Goal: Task Accomplishment & Management: Complete application form

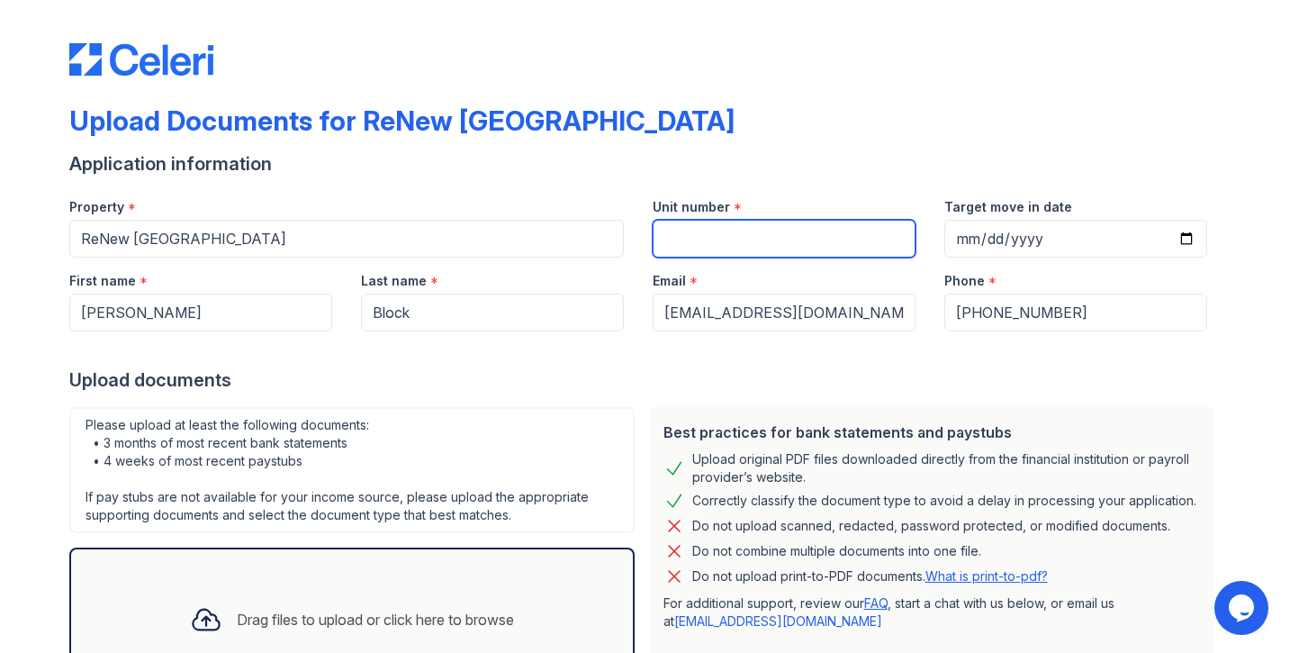
click at [734, 230] on input "Unit number" at bounding box center [784, 239] width 263 height 38
type input "Seven 46 #405"
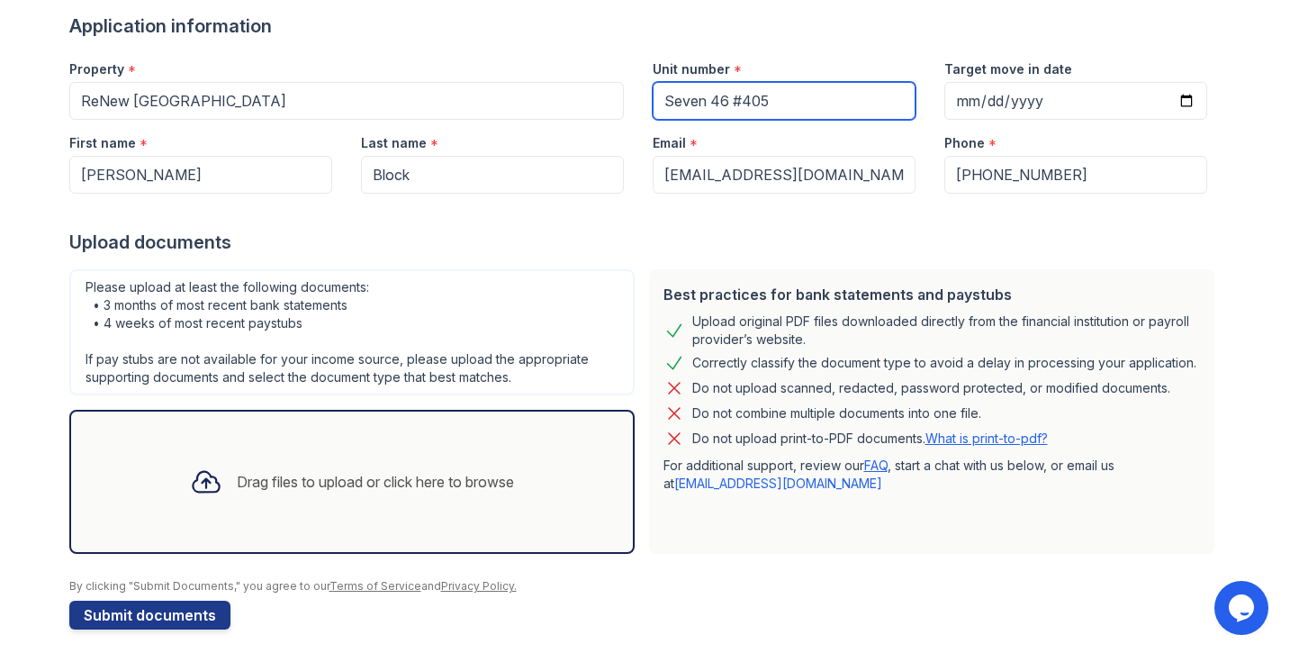
scroll to position [150, 0]
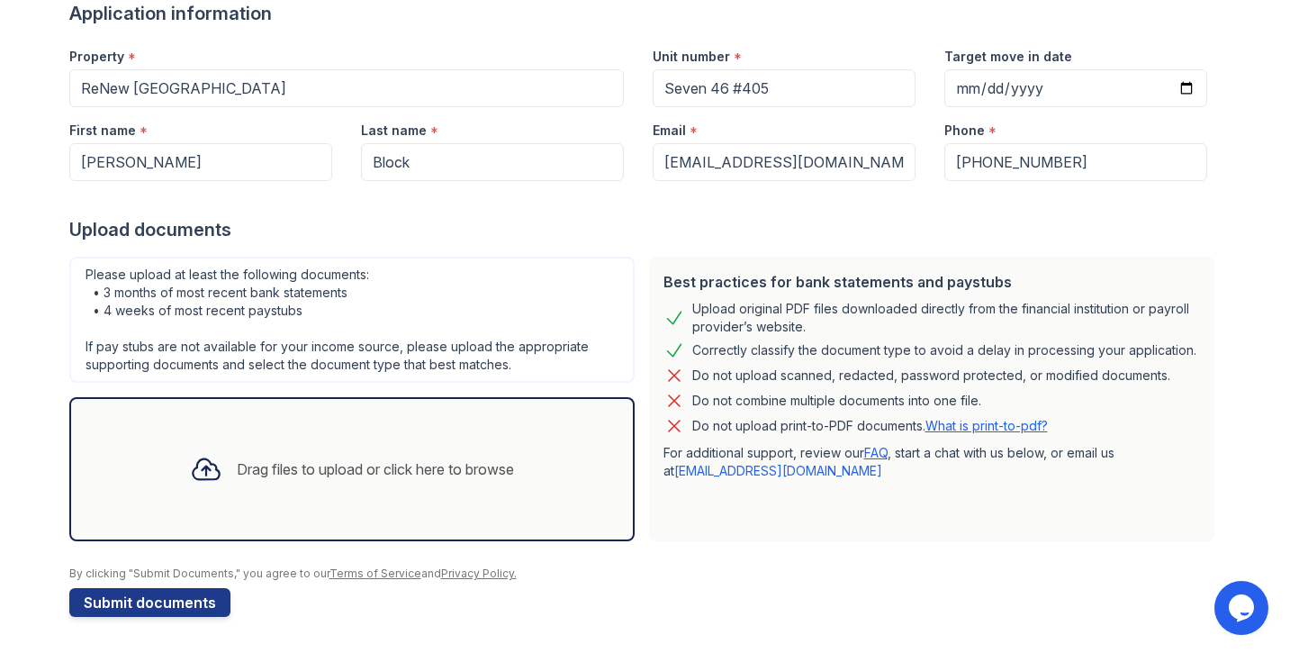
click at [321, 464] on div "Drag files to upload or click here to browse" at bounding box center [375, 469] width 277 height 22
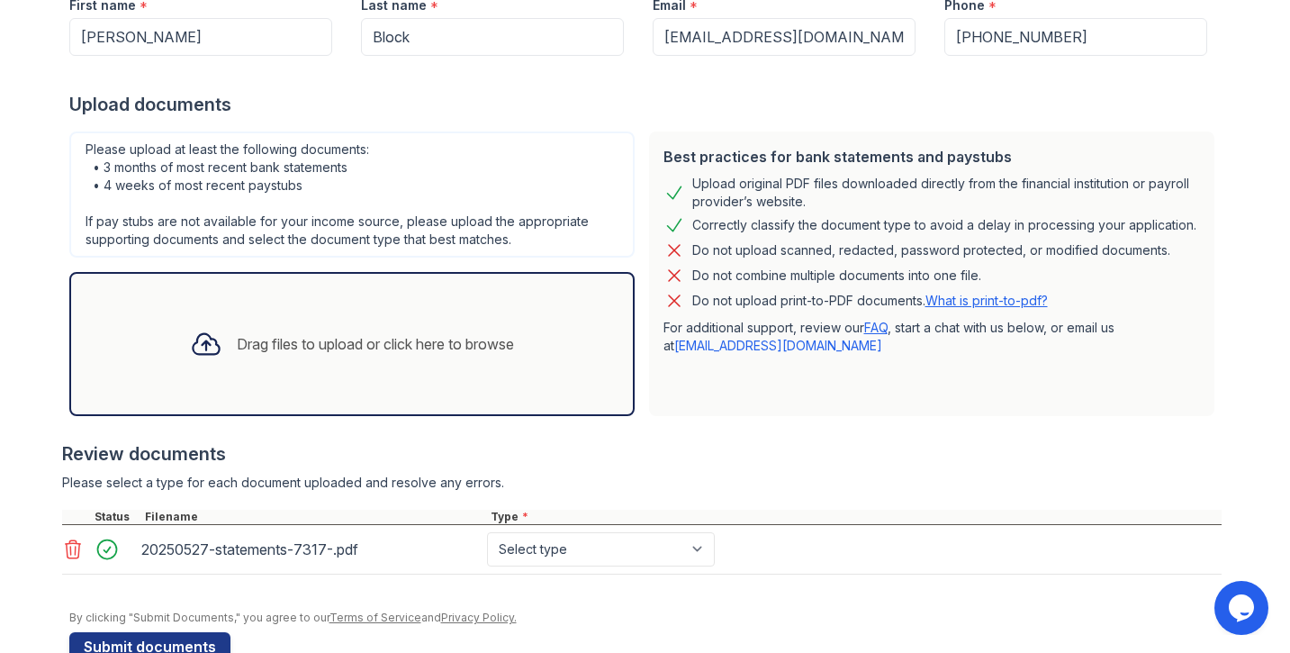
scroll to position [276, 0]
click at [604, 541] on select "Select type Paystub Bank Statement Offer Letter Tax Documents Benefit Award Let…" at bounding box center [601, 548] width 228 height 34
select select "bank_statement"
click at [313, 554] on div "20250527-statements-7317-.pdf" at bounding box center [310, 548] width 338 height 29
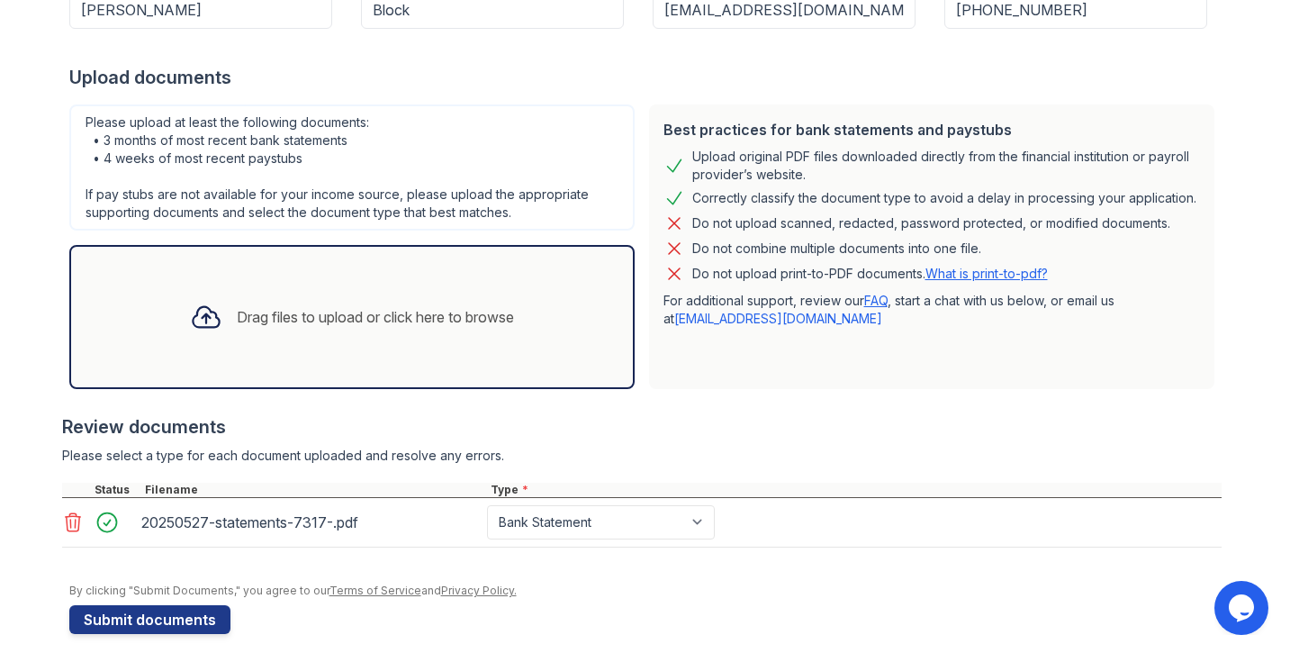
scroll to position [320, 0]
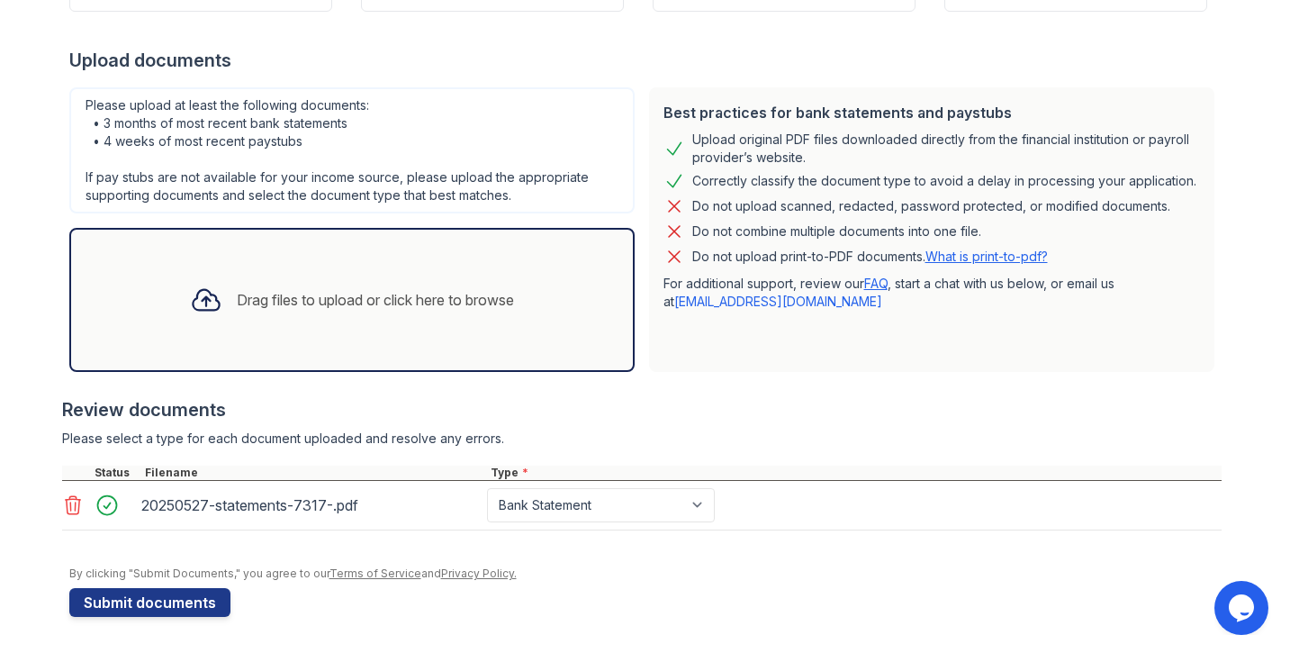
click at [200, 295] on icon at bounding box center [206, 300] width 32 height 32
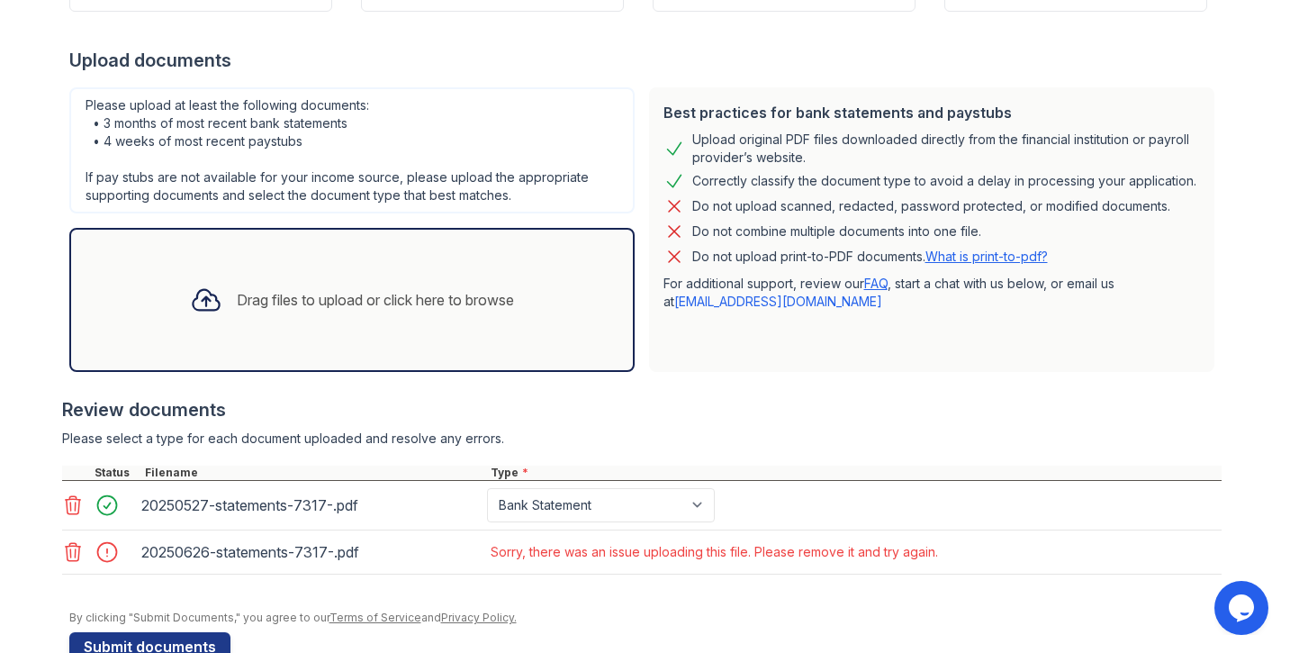
scroll to position [364, 0]
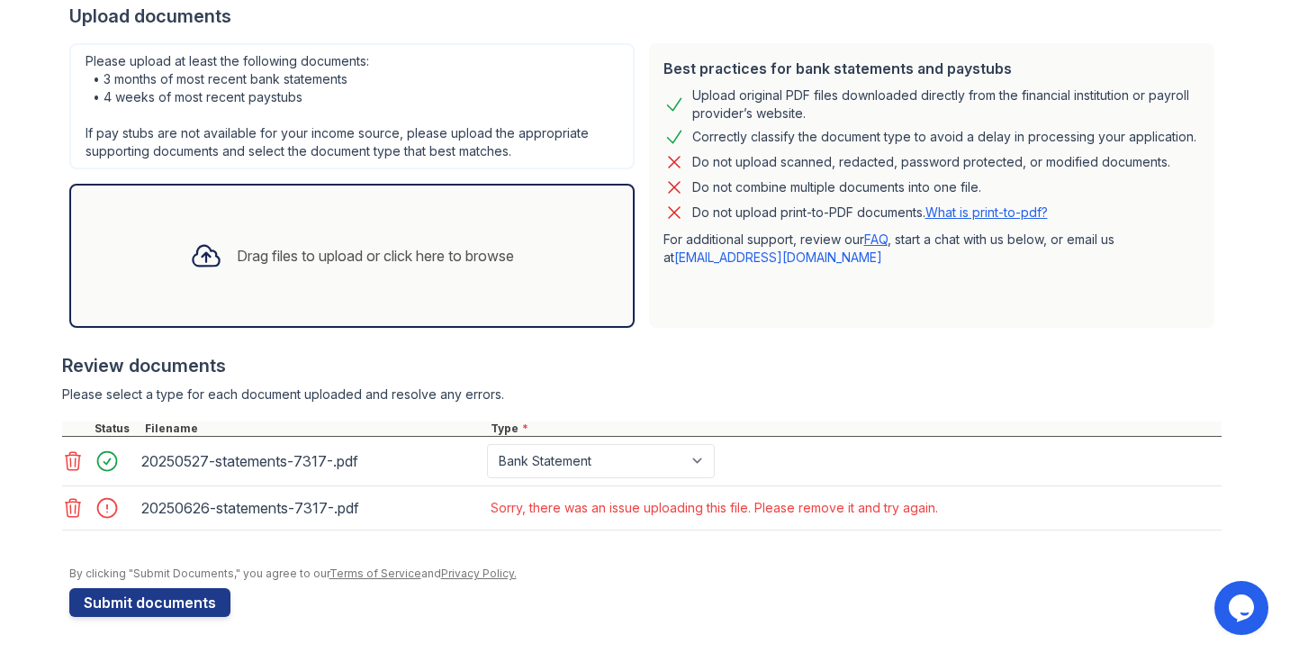
click at [71, 508] on icon at bounding box center [73, 508] width 22 height 22
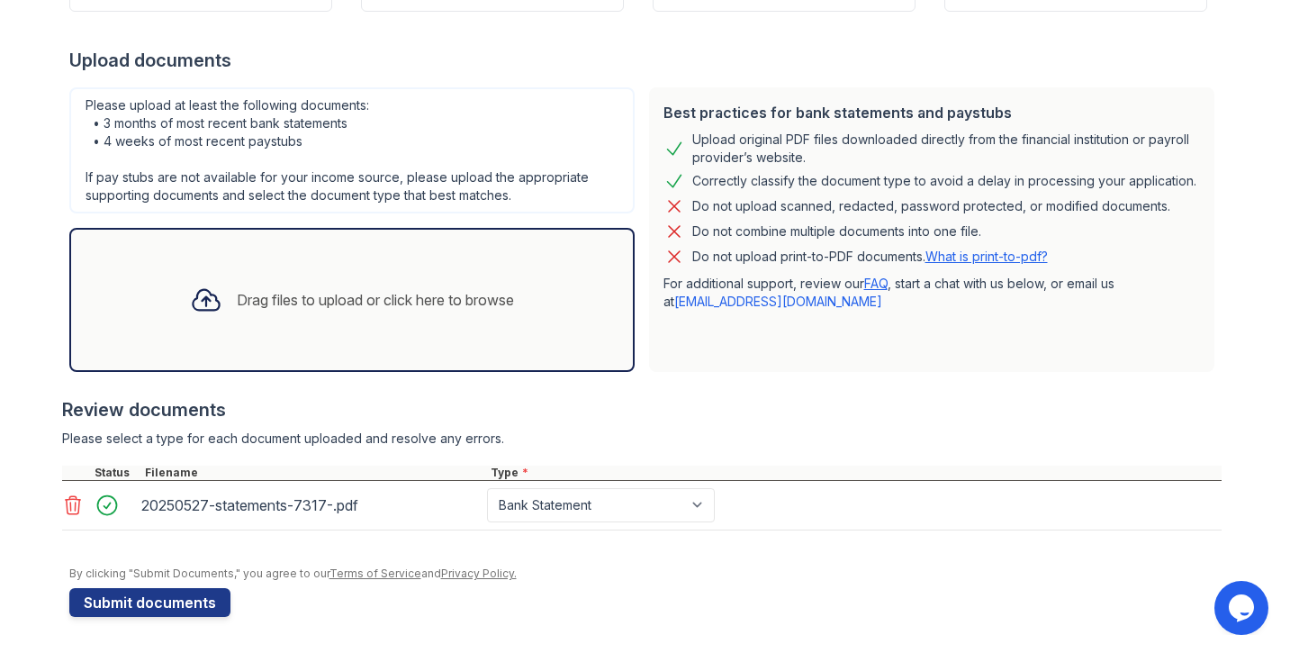
click at [226, 319] on div "Drag files to upload or click here to browse" at bounding box center [352, 299] width 353 height 61
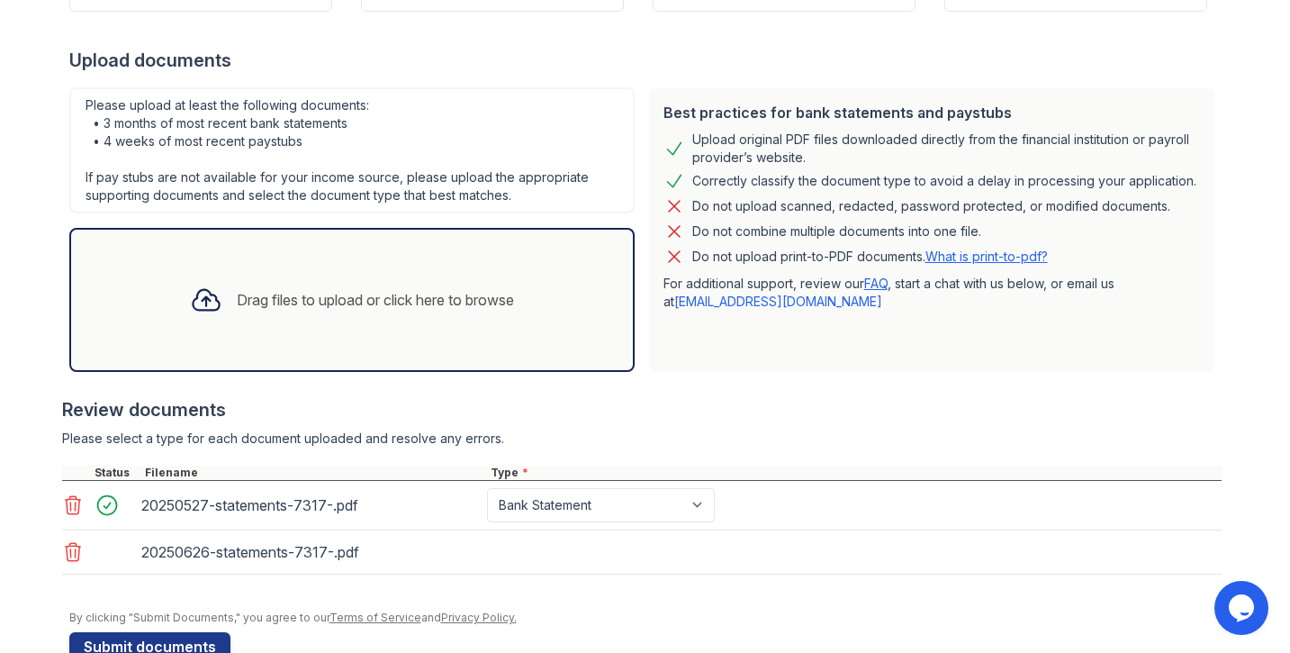
scroll to position [364, 0]
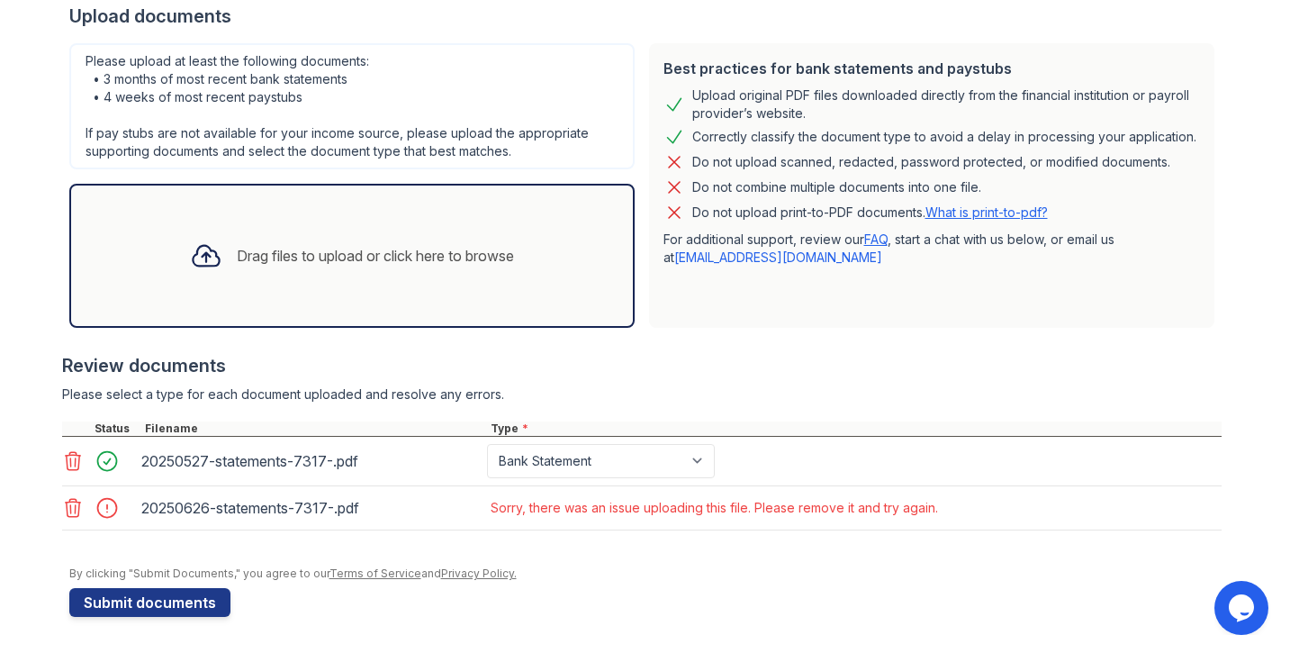
click at [78, 507] on icon at bounding box center [72, 508] width 15 height 18
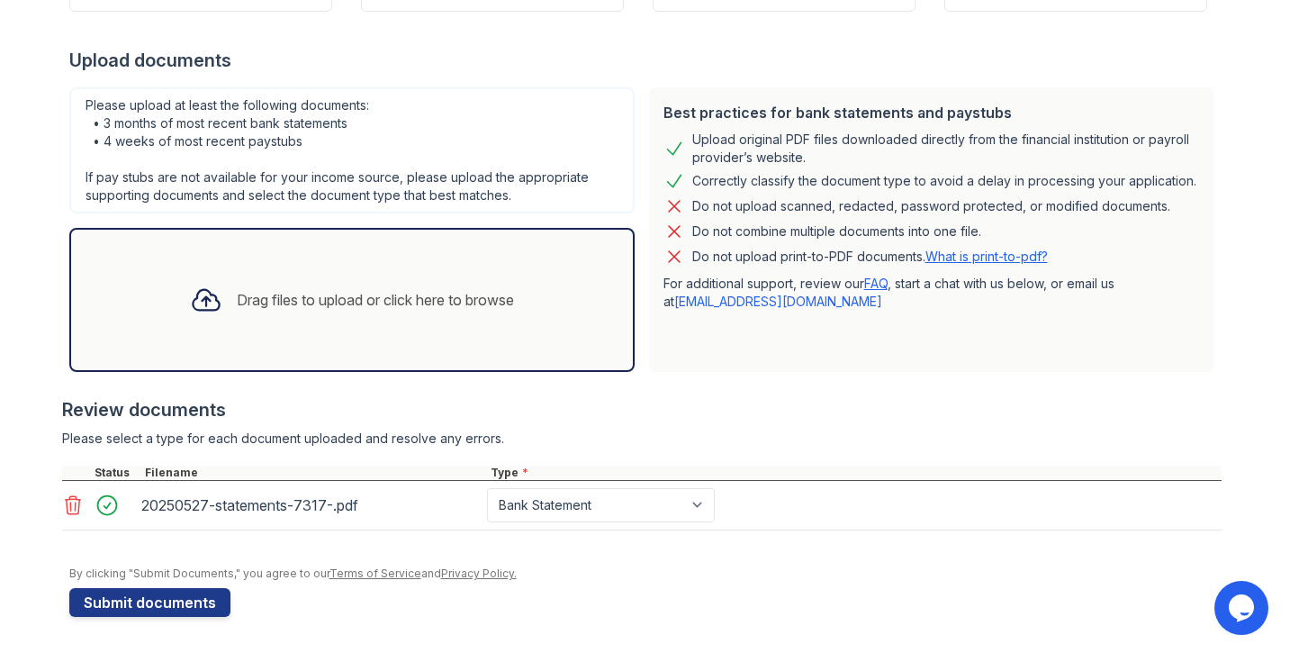
click at [281, 297] on div "Drag files to upload or click here to browse" at bounding box center [375, 300] width 277 height 22
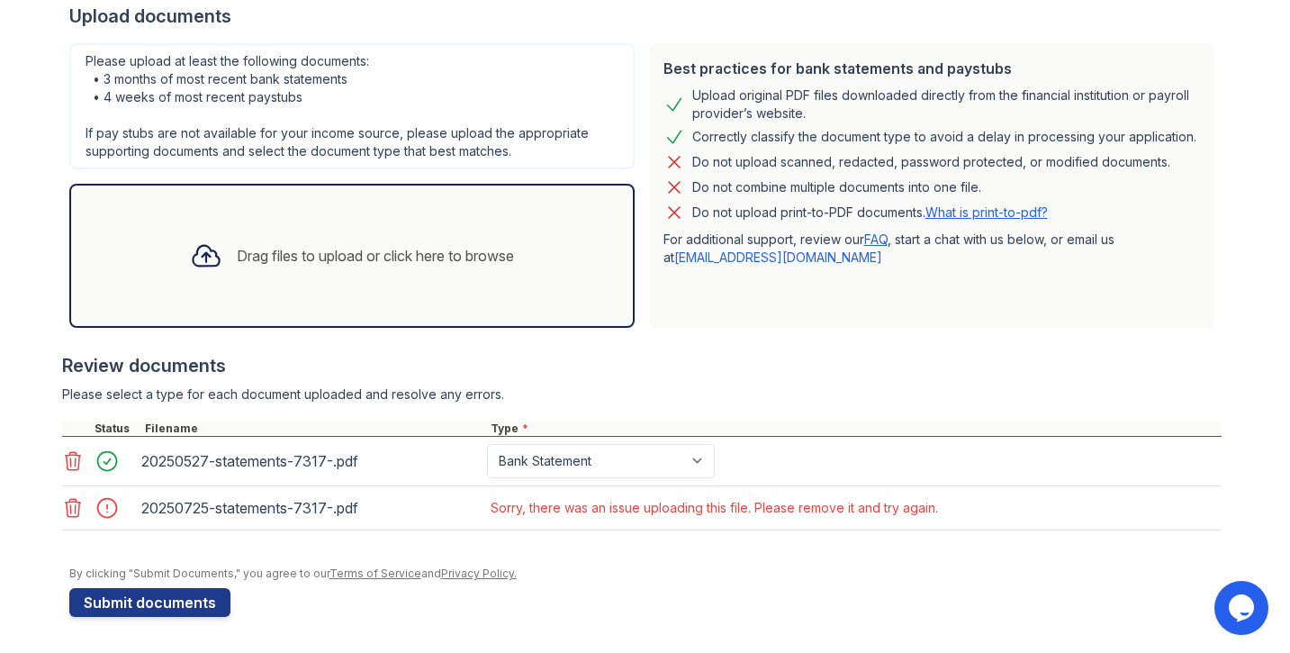
click at [74, 509] on icon at bounding box center [72, 508] width 15 height 18
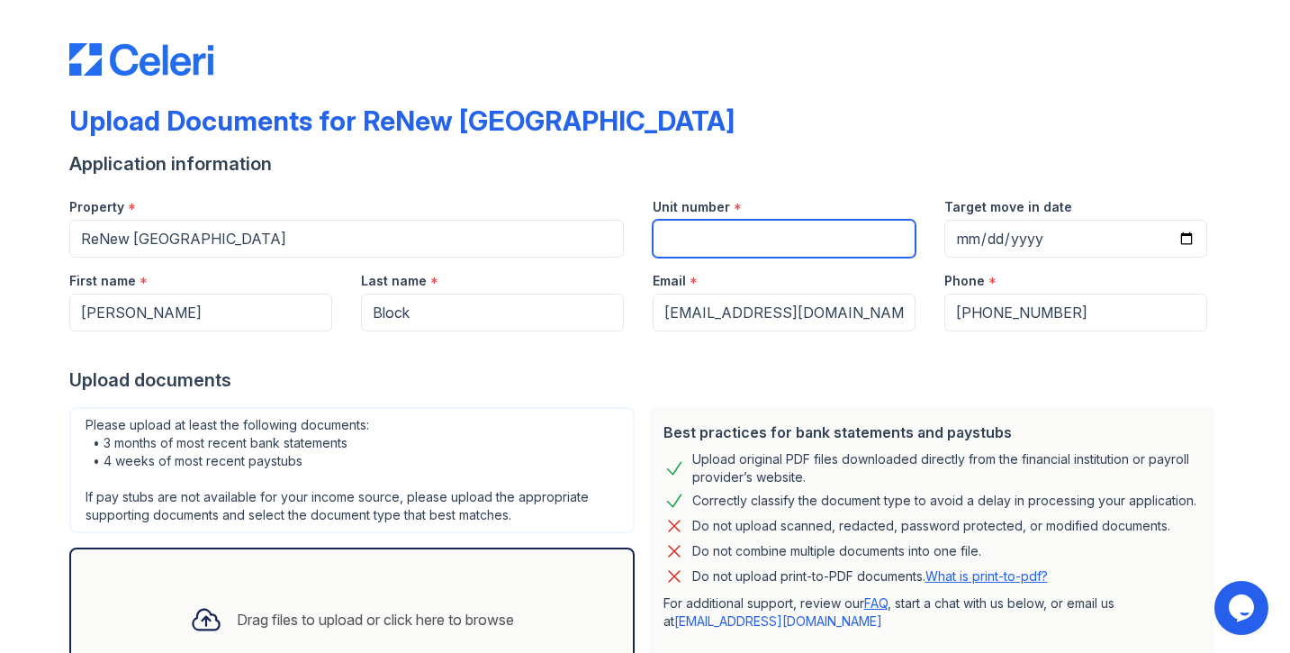
click at [673, 255] on input "Unit number" at bounding box center [784, 239] width 263 height 38
type input "Seven 46 #405"
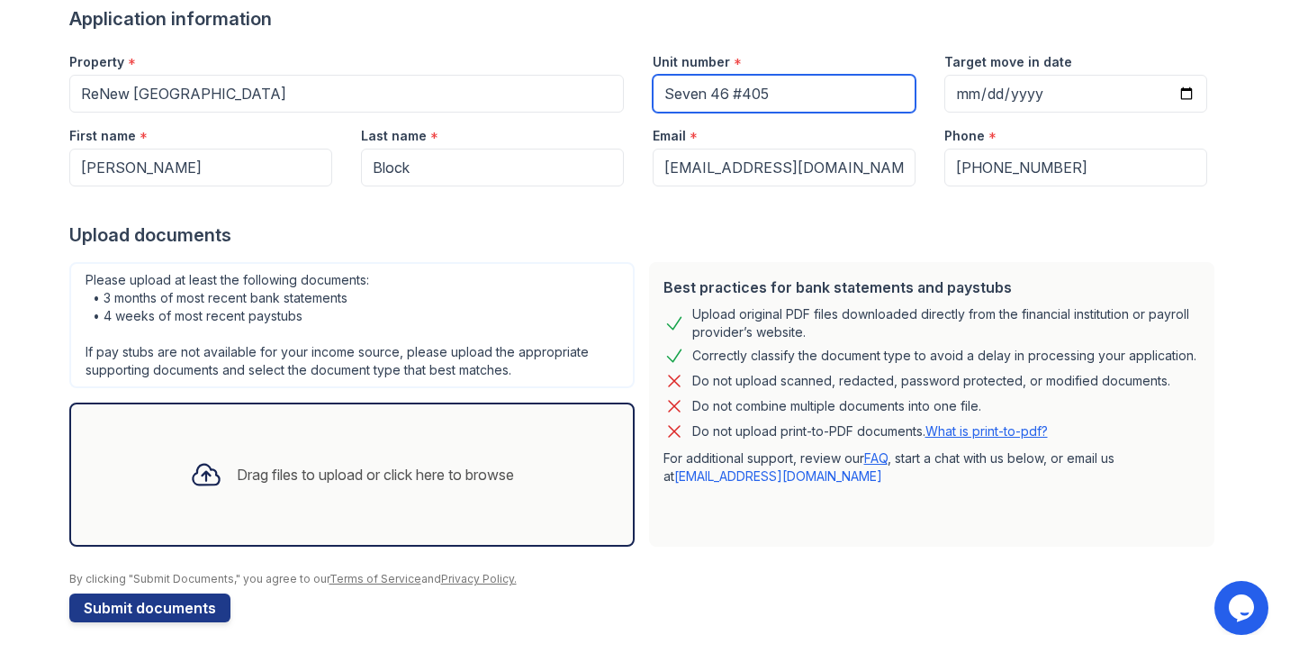
scroll to position [150, 0]
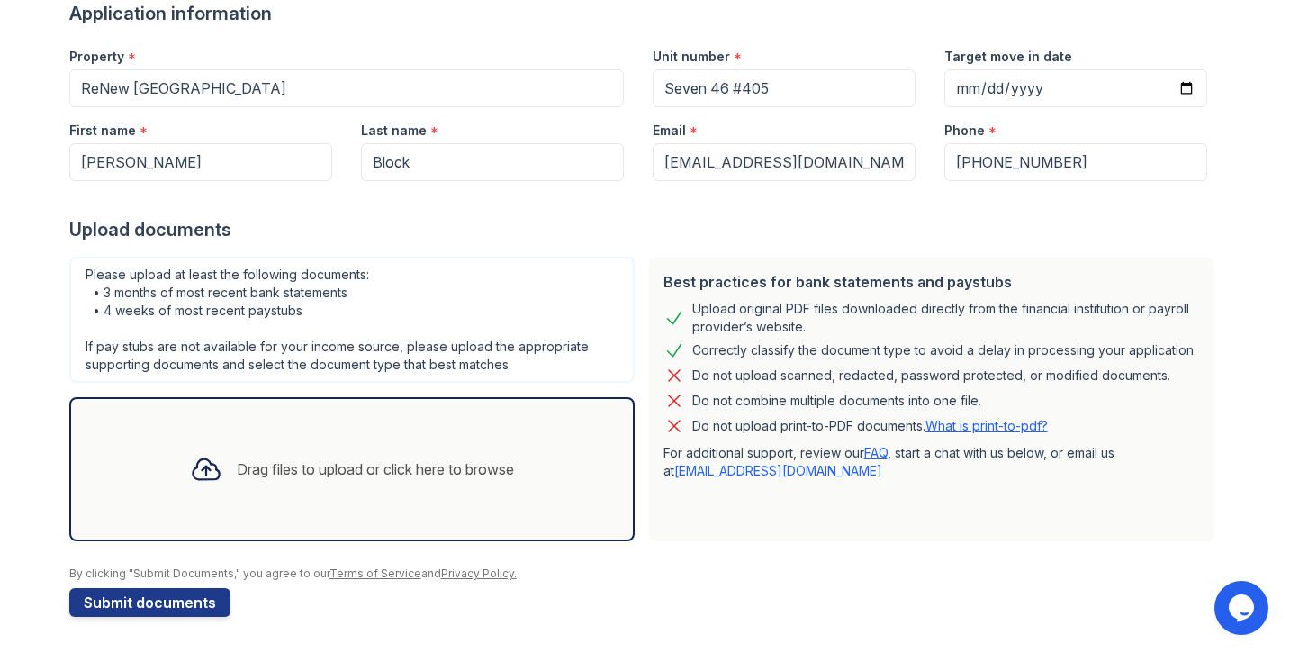
click at [405, 455] on div "Drag files to upload or click here to browse" at bounding box center [352, 468] width 353 height 61
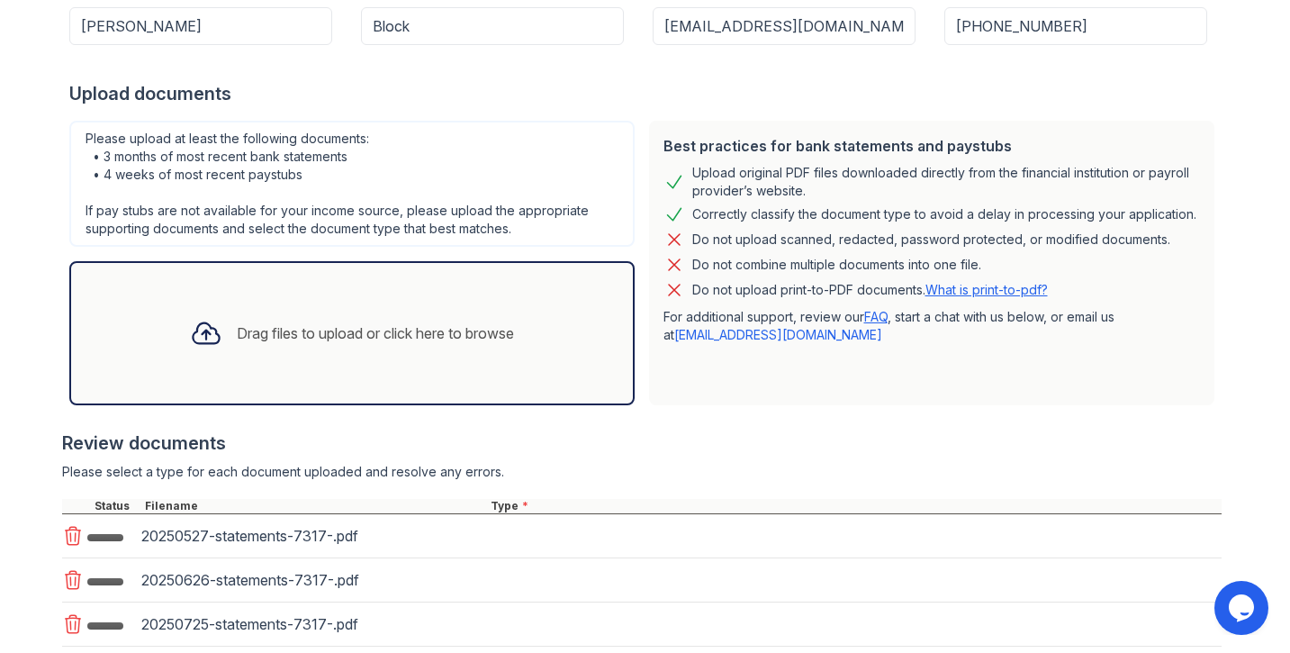
scroll to position [419, 0]
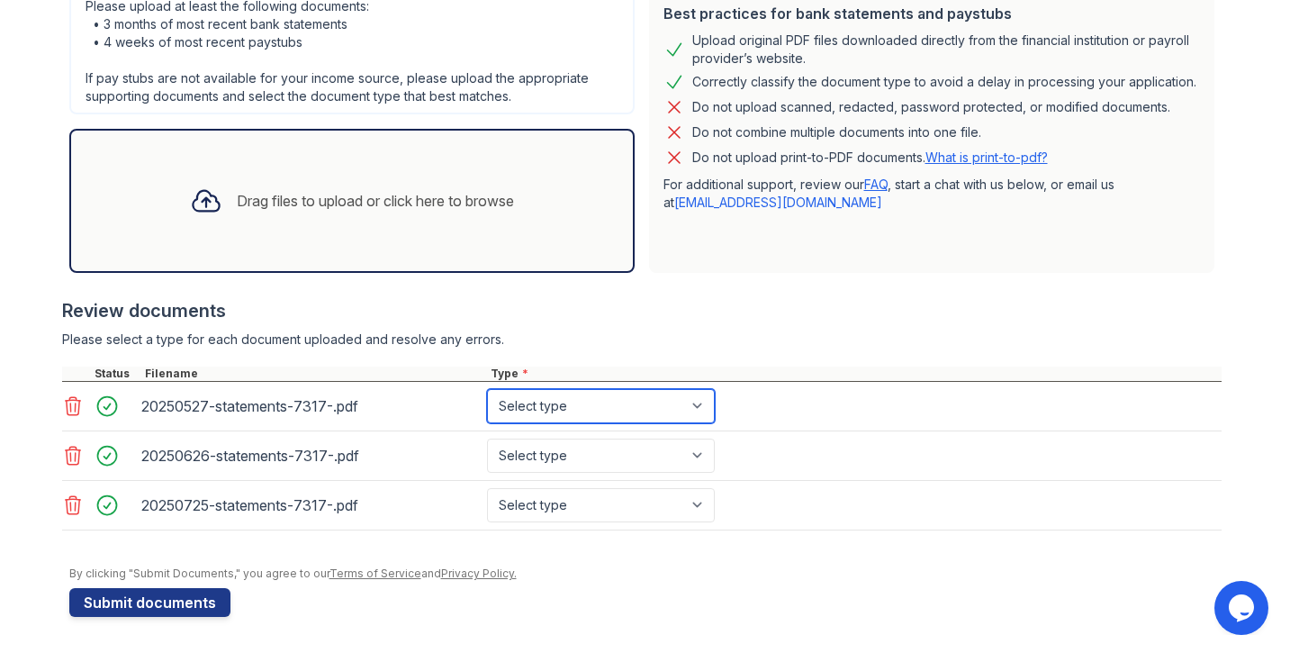
click at [664, 400] on select "Select type Paystub Bank Statement Offer Letter Tax Documents Benefit Award Let…" at bounding box center [601, 406] width 228 height 34
select select "bank_statement"
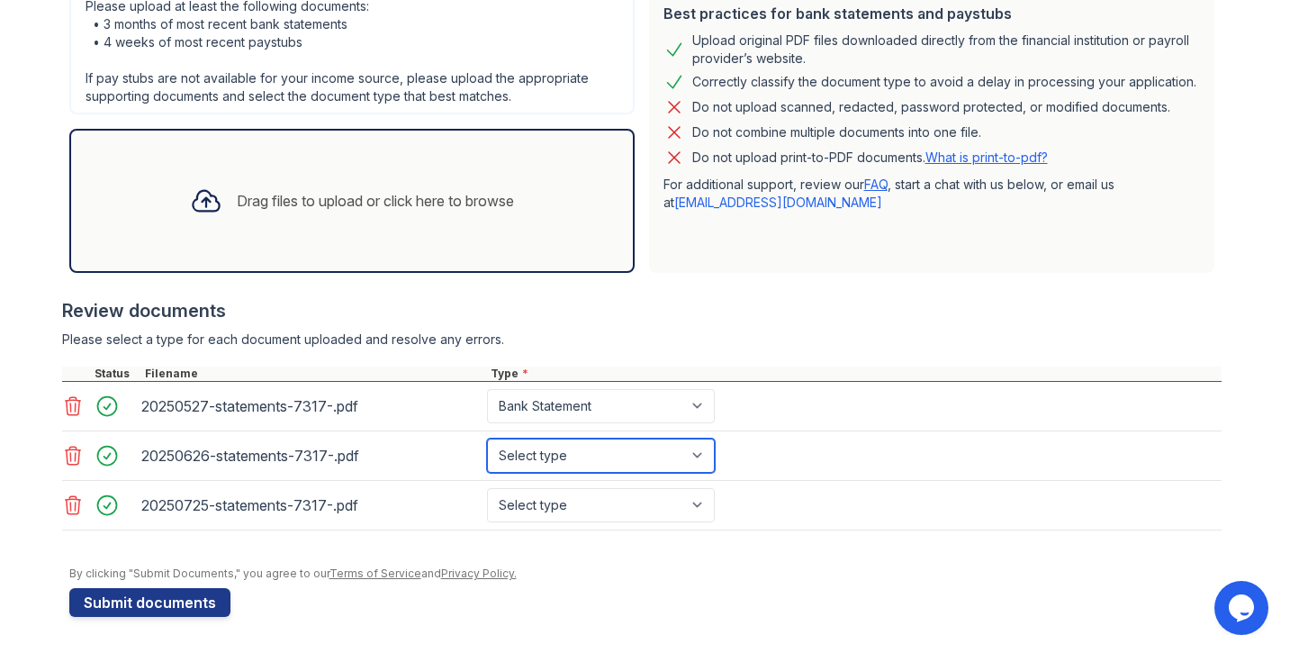
click at [646, 443] on select "Select type Paystub Bank Statement Offer Letter Tax Documents Benefit Award Let…" at bounding box center [601, 455] width 228 height 34
select select "bank_statement"
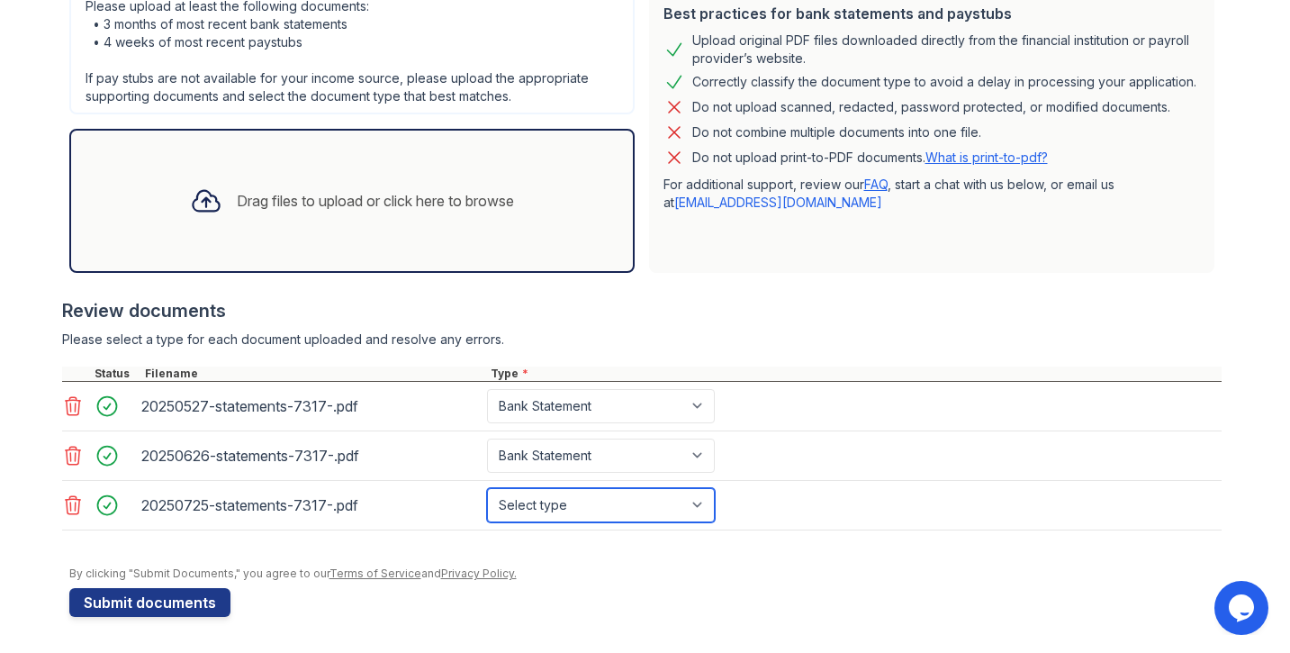
click at [640, 510] on select "Select type Paystub Bank Statement Offer Letter Tax Documents Benefit Award Let…" at bounding box center [601, 505] width 228 height 34
select select "bank_statement"
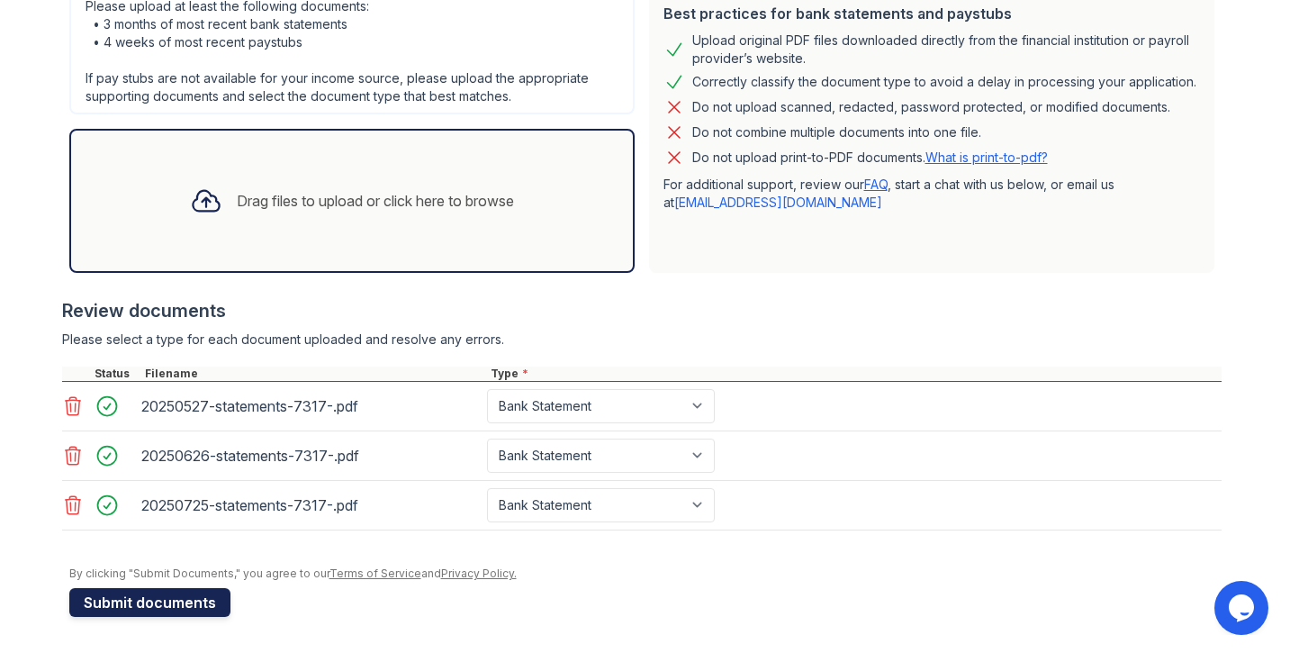
click at [188, 603] on button "Submit documents" at bounding box center [149, 602] width 161 height 29
